Goal: Transaction & Acquisition: Purchase product/service

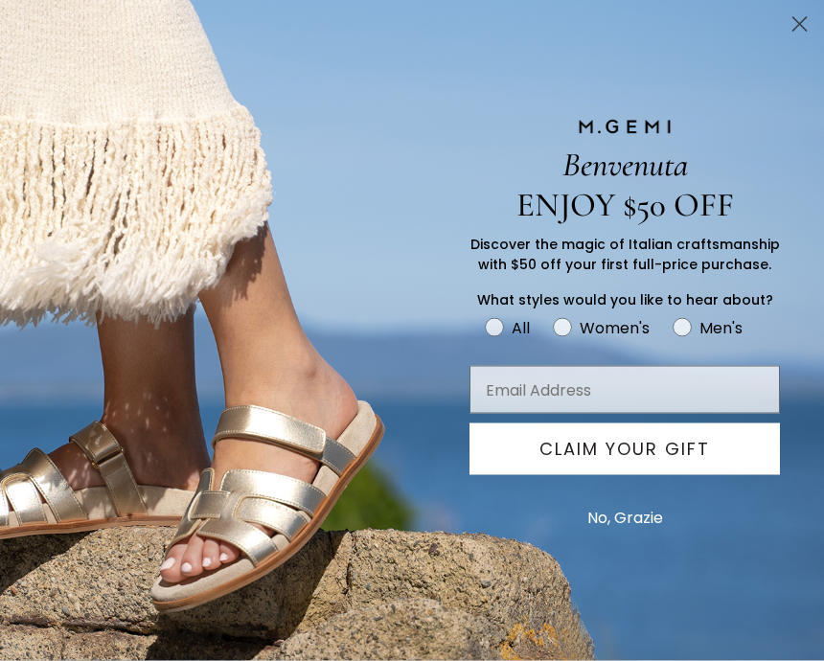
scroll to position [57, 0]
click at [798, 30] on circle "Close dialog" at bounding box center [799, 25] width 32 height 32
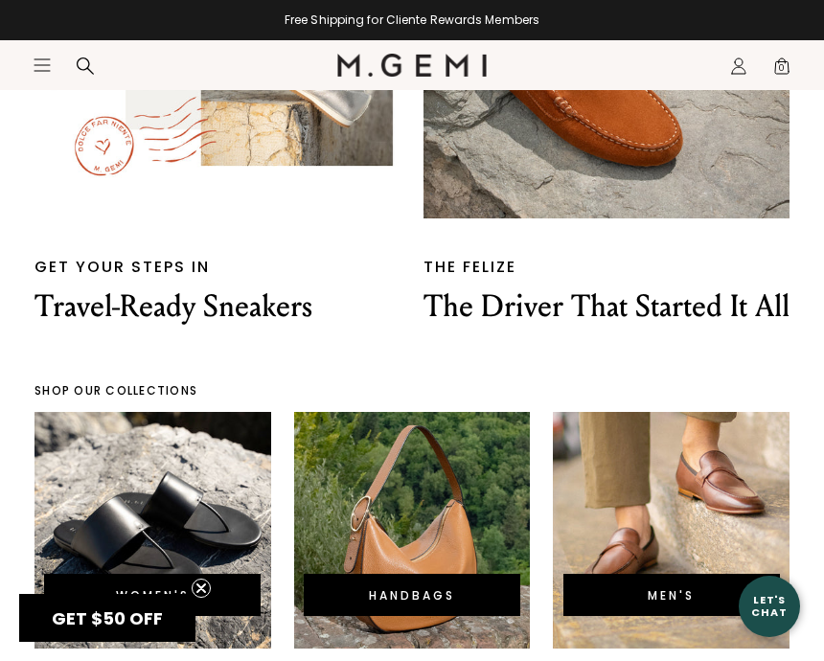
scroll to position [4189, 0]
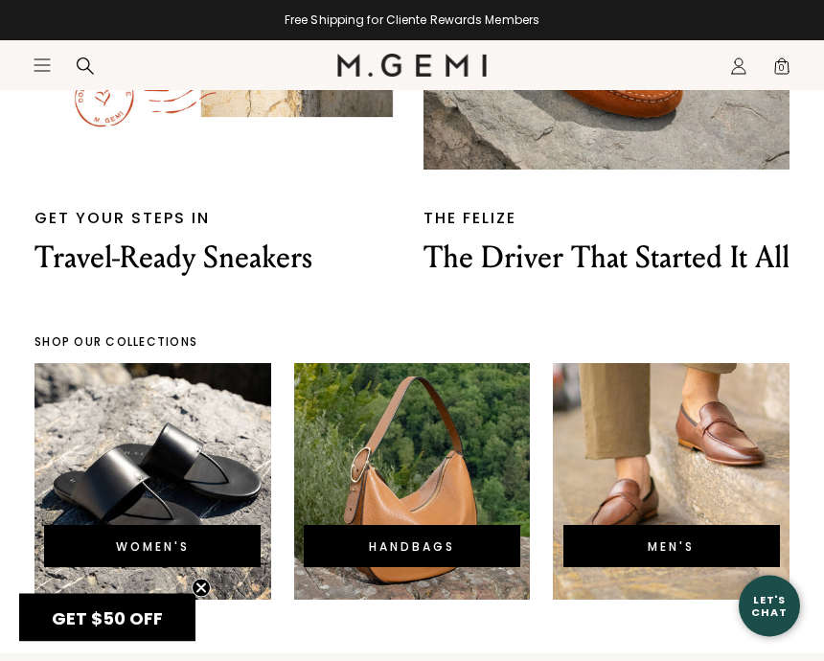
click at [762, 351] on p "SHOP OUR COLLECTIONS" at bounding box center [411, 342] width 755 height 15
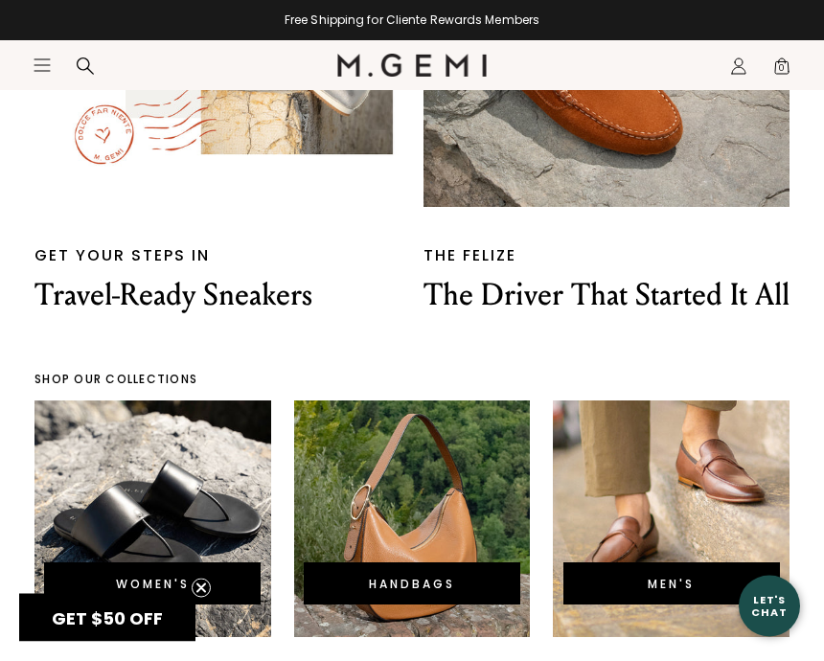
scroll to position [4153, 0]
click at [200, 595] on div "WOMEN'S" at bounding box center [152, 583] width 216 height 42
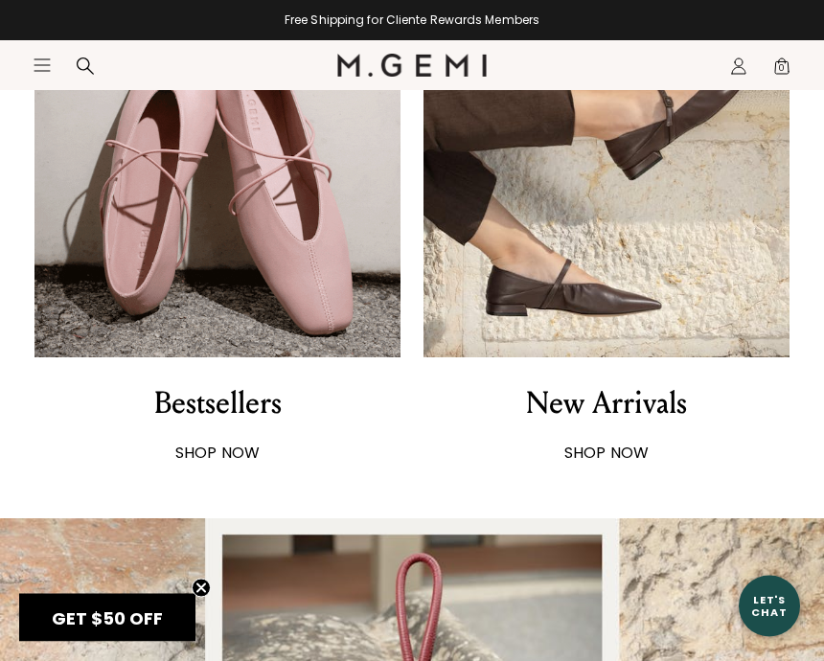
scroll to position [965, 0]
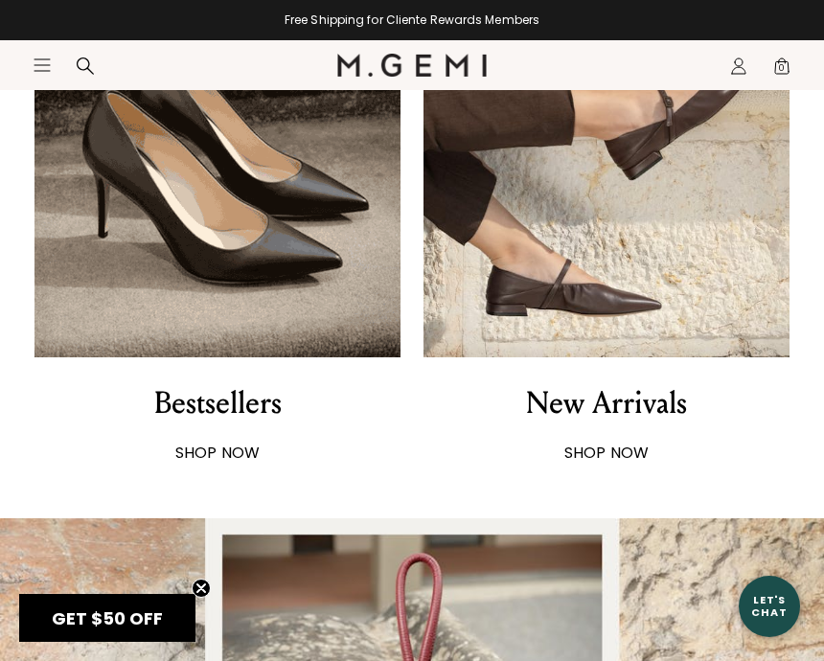
click at [647, 247] on img at bounding box center [606, 174] width 366 height 366
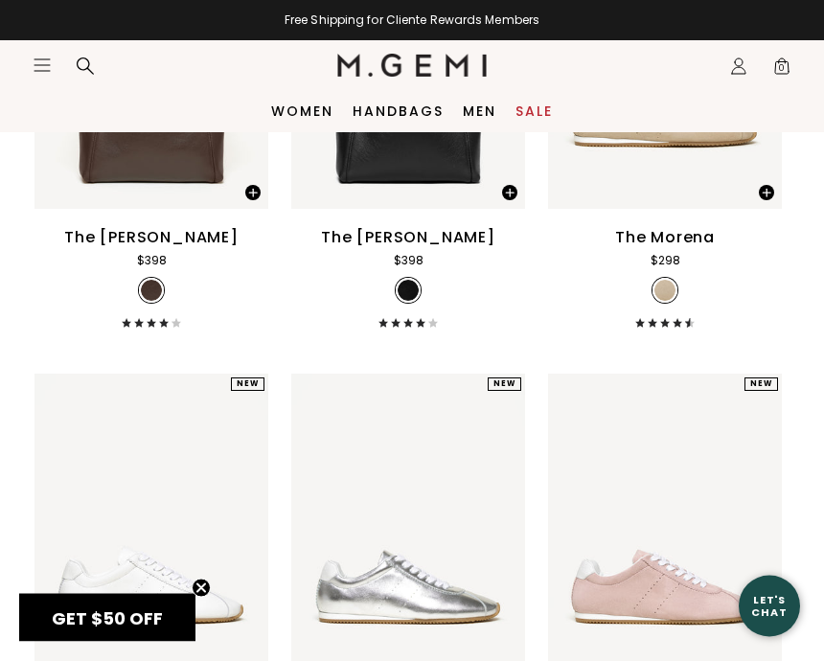
scroll to position [8970, 0]
click at [87, 60] on icon at bounding box center [85, 65] width 17 height 17
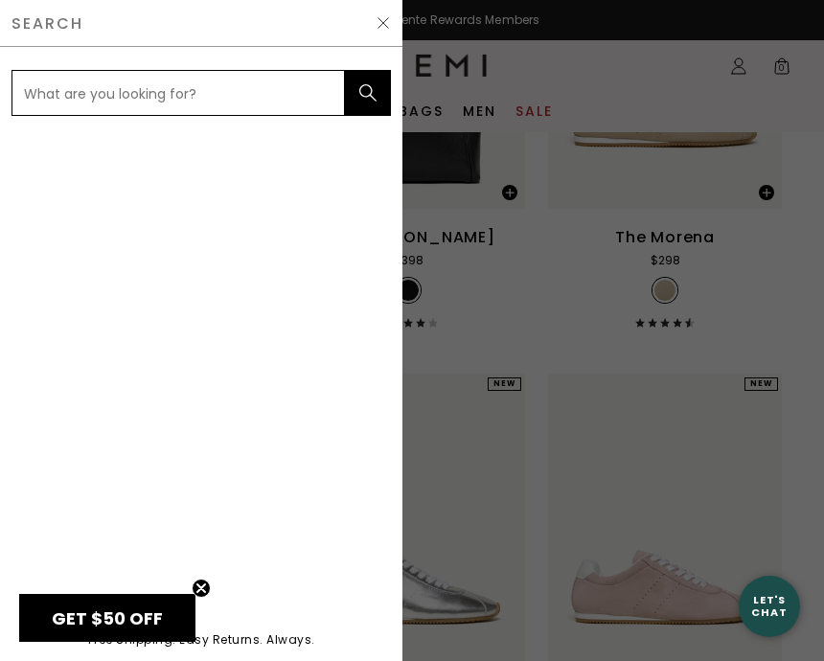
click at [193, 85] on input "text" at bounding box center [177, 93] width 333 height 46
type input "Ballet slippers"
click at [368, 93] on button "submit" at bounding box center [368, 93] width 46 height 46
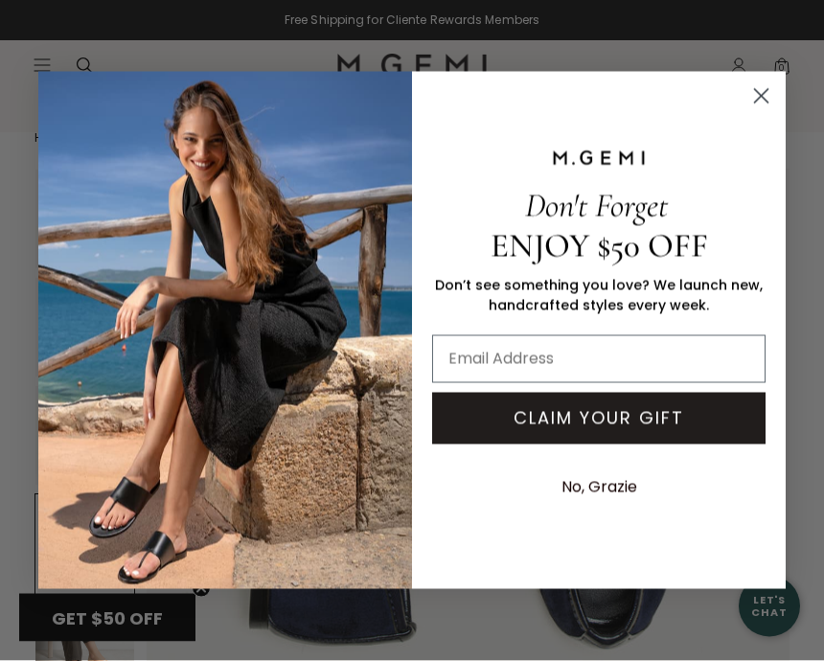
scroll to position [33, 0]
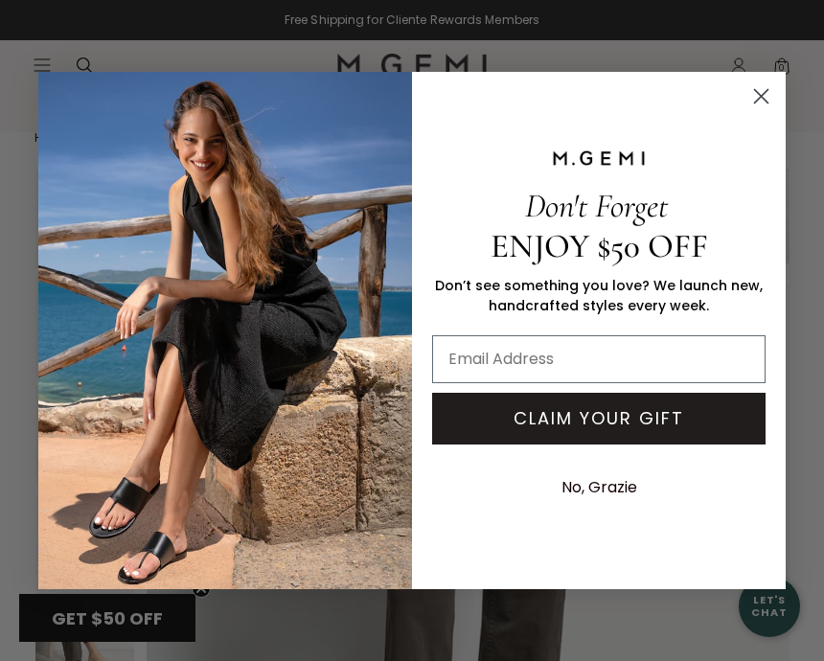
click at [769, 94] on circle "Close dialog" at bounding box center [761, 96] width 32 height 32
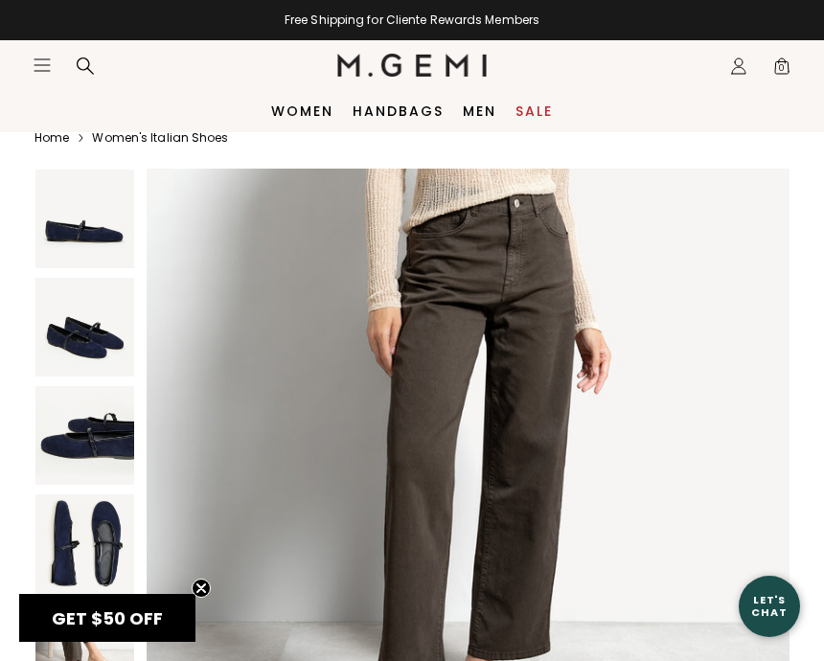
scroll to position [3327, 0]
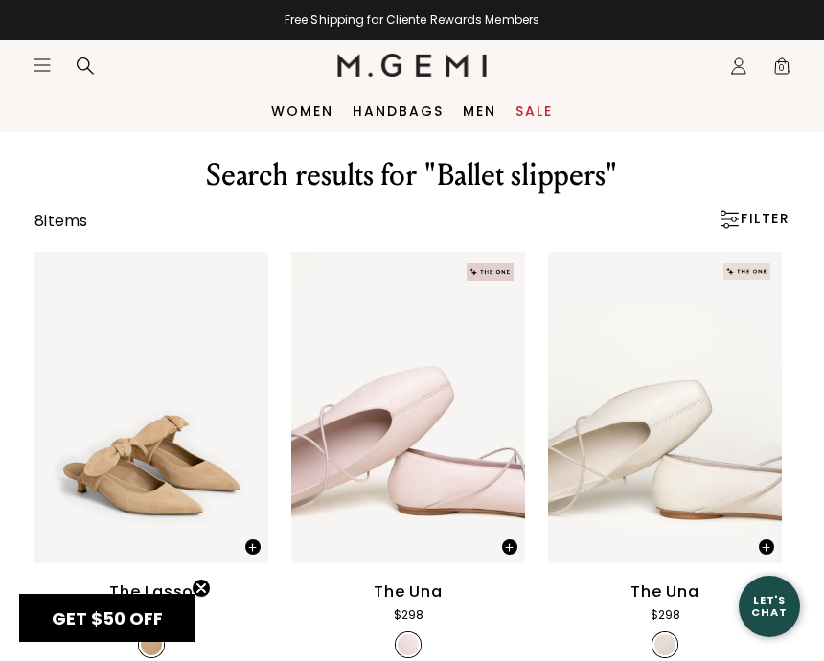
click at [84, 75] on icon at bounding box center [85, 66] width 19 height 19
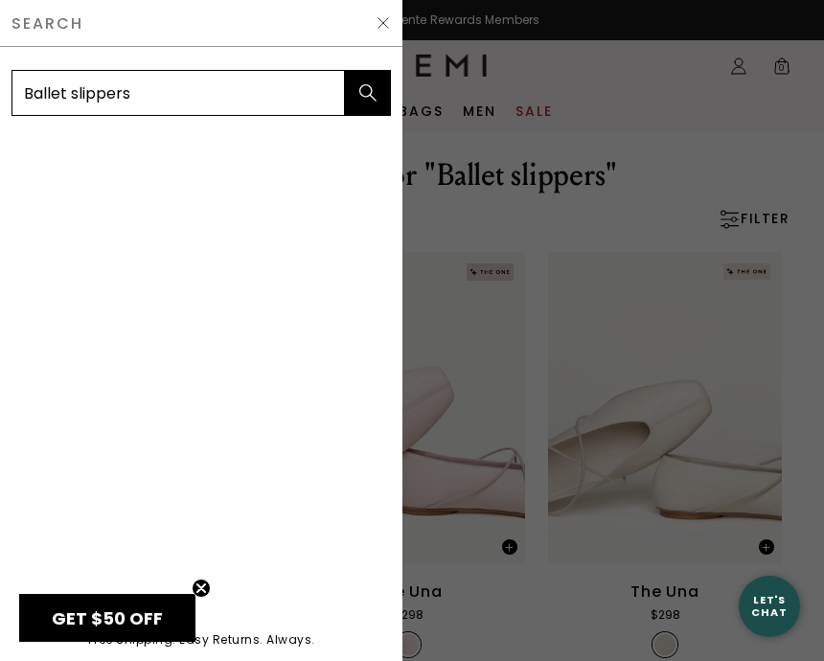
click at [197, 99] on input "Ballet slippers" at bounding box center [177, 93] width 333 height 46
type input "B"
type input "Clogs"
click at [368, 93] on button "submit" at bounding box center [368, 93] width 46 height 46
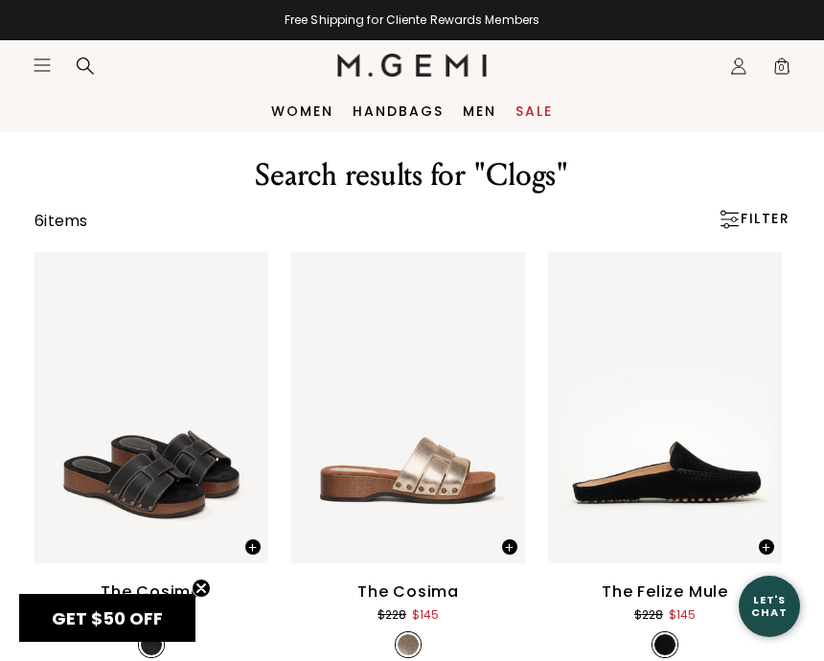
click at [86, 71] on icon at bounding box center [85, 66] width 19 height 19
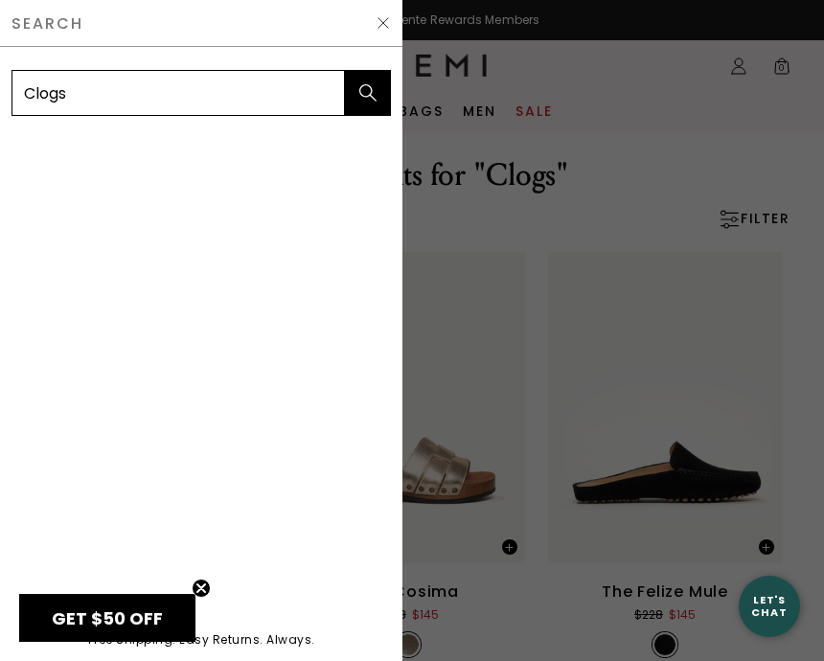
click at [548, 186] on div at bounding box center [412, 330] width 824 height 661
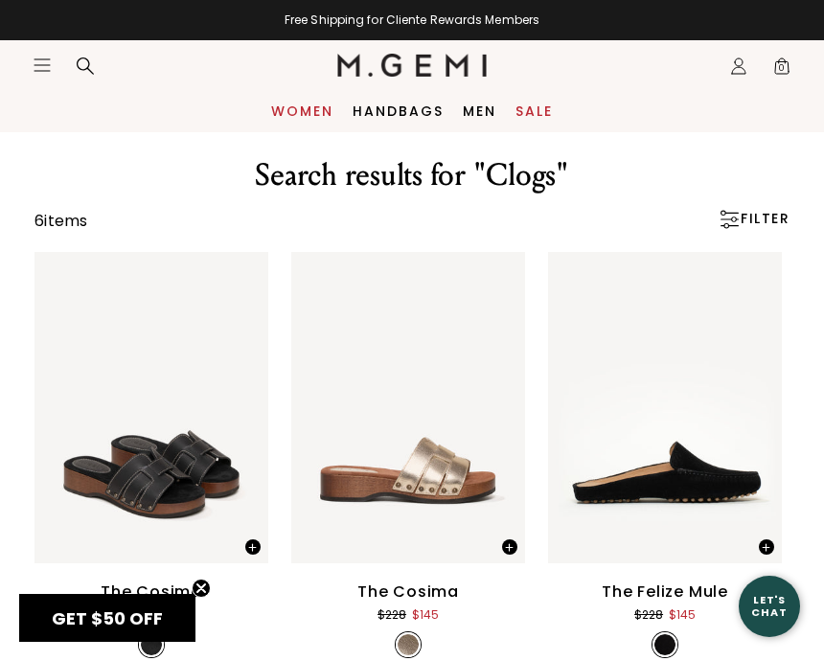
click at [314, 113] on link "Women" at bounding box center [302, 110] width 62 height 15
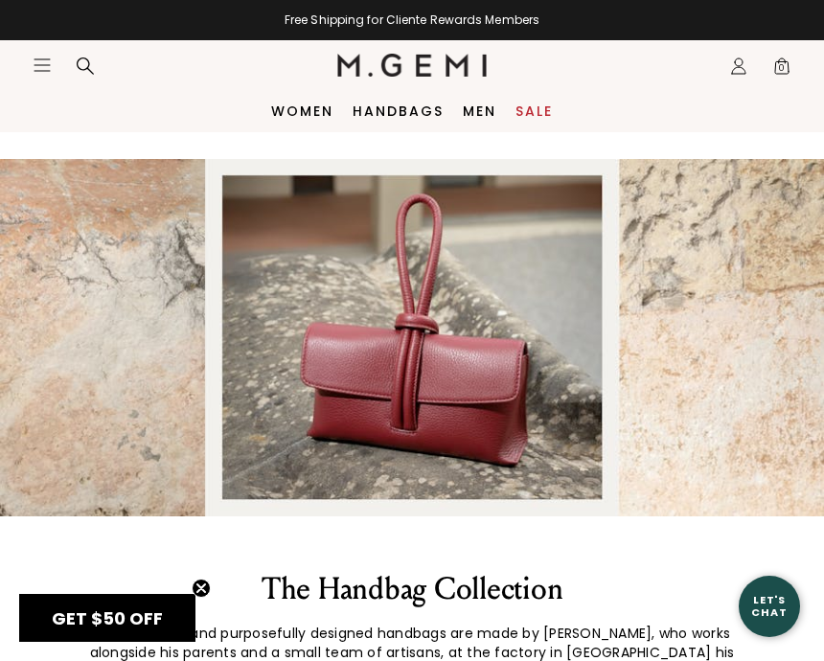
scroll to position [1322, 0]
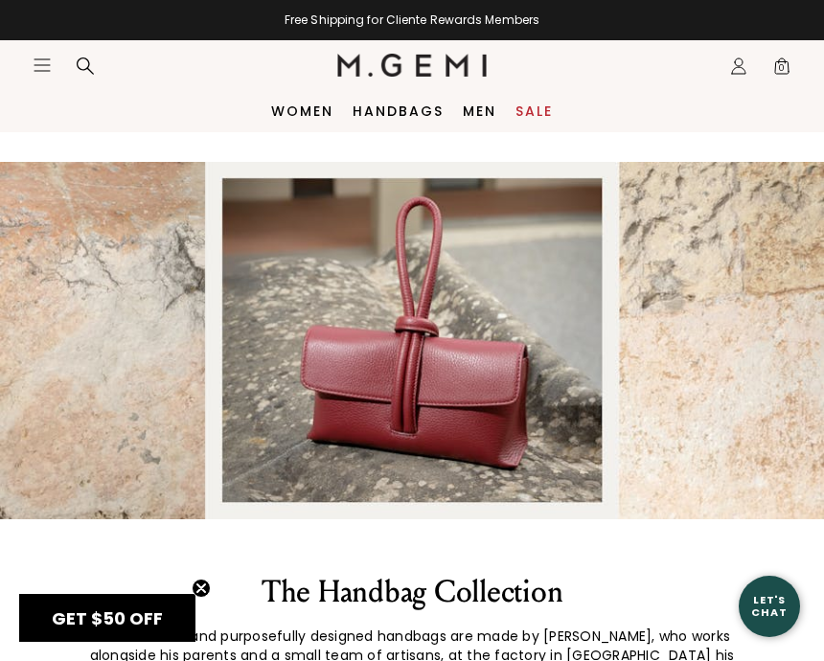
click at [42, 71] on icon "Open site menu" at bounding box center [41, 64] width 15 height 11
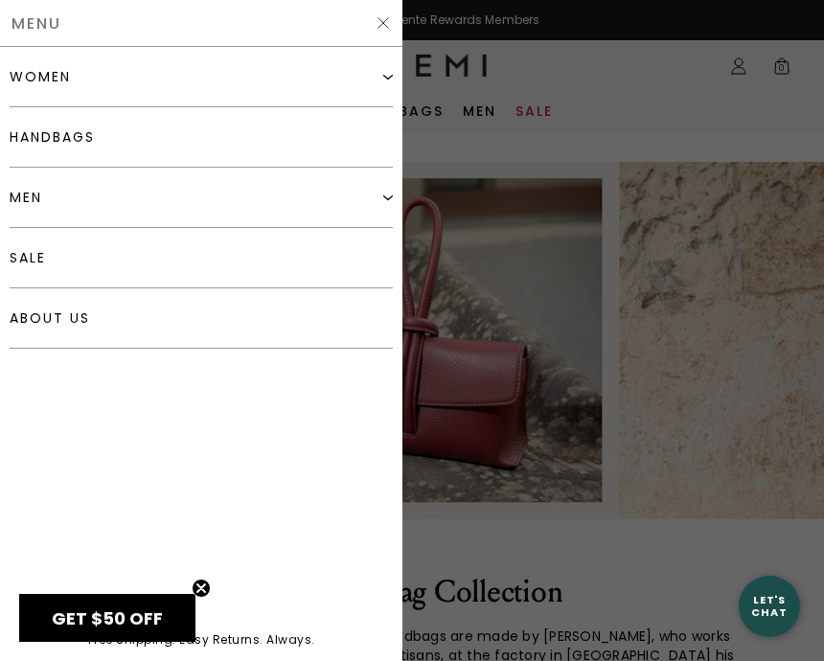
click at [240, 80] on div "women" at bounding box center [201, 77] width 383 height 60
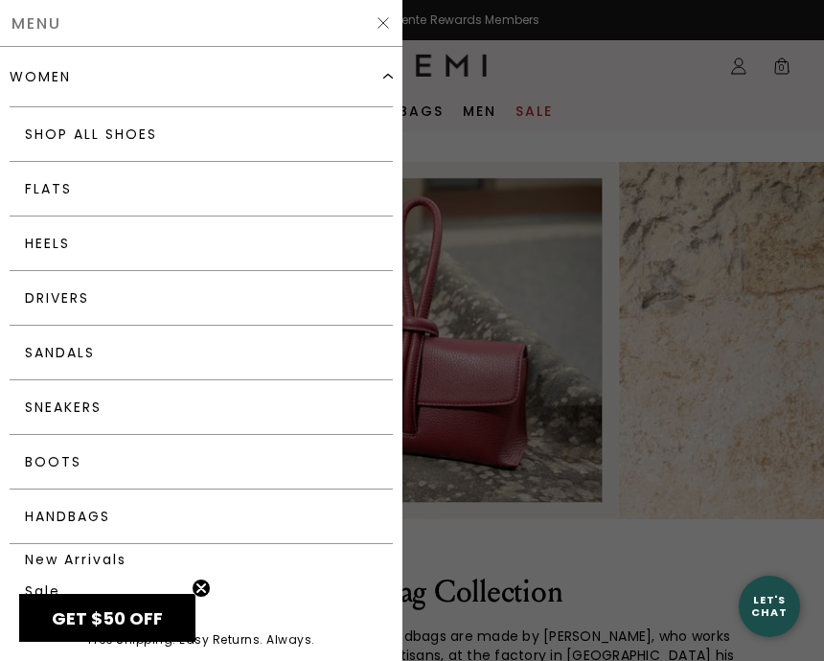
scroll to position [0, 0]
click at [120, 133] on link "Shop All Shoes" at bounding box center [201, 134] width 383 height 55
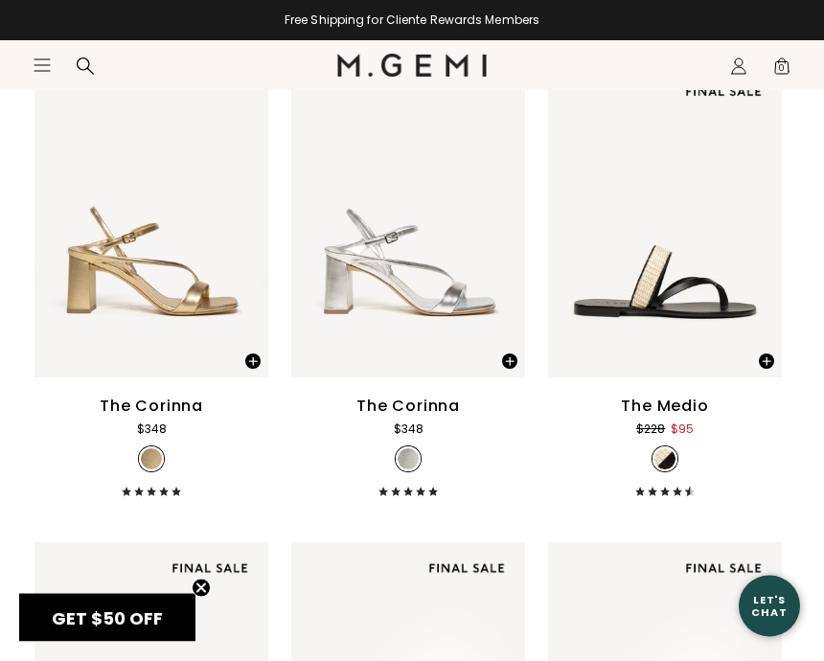
scroll to position [4538, 0]
click at [823, 227] on div "Close dialog Still Looking? Unlock $50 Off Enjoy a gift from us on your first f…" at bounding box center [412, 330] width 824 height 661
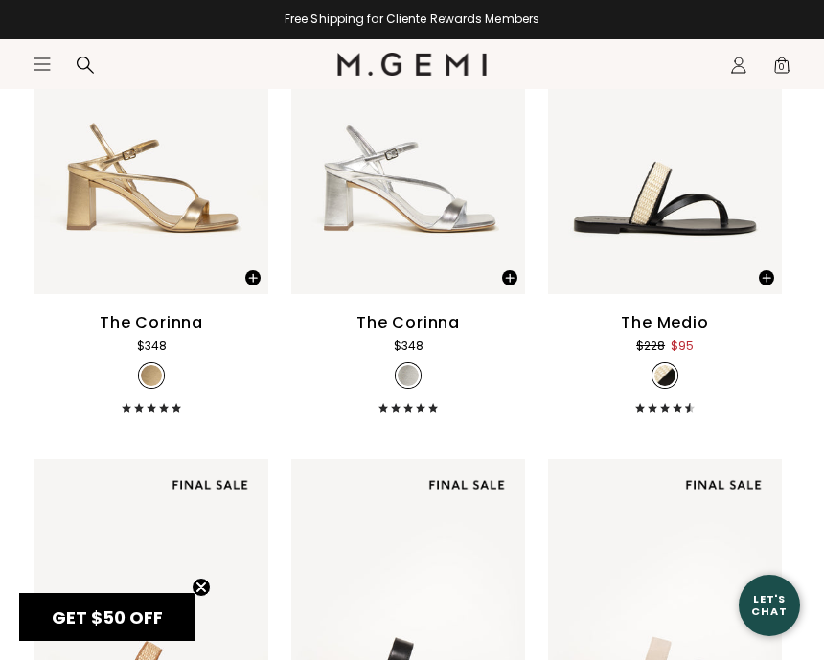
scroll to position [4621, 0]
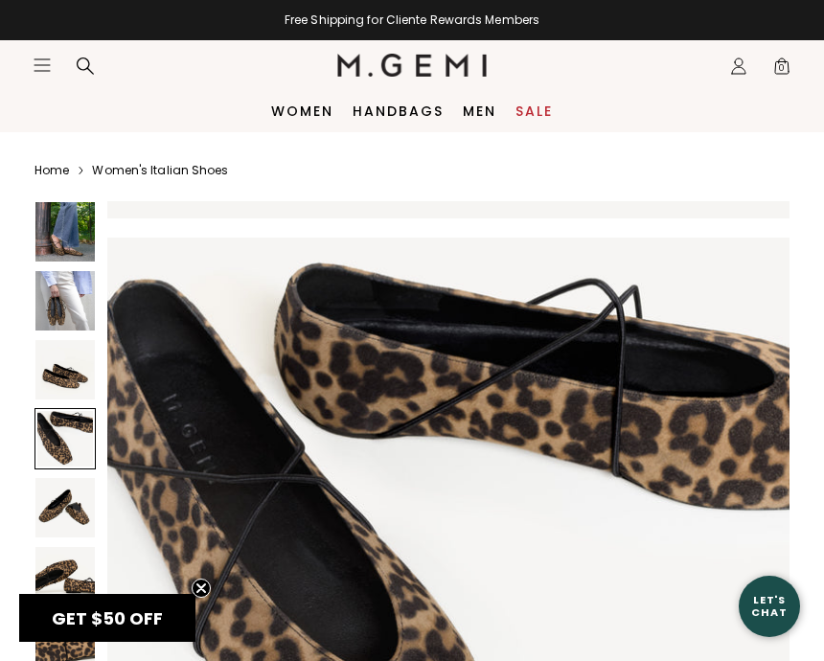
scroll to position [2068, 0]
